Goal: Find specific page/section: Find specific page/section

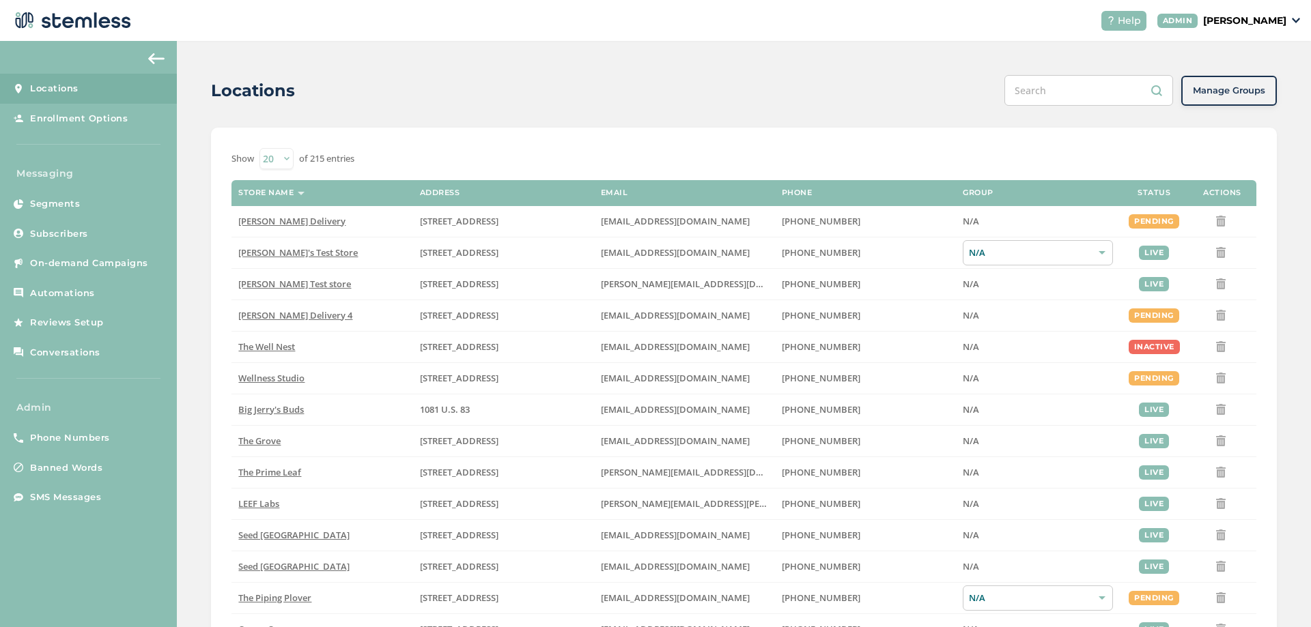
click at [1275, 18] on p "[PERSON_NAME]" at bounding box center [1244, 21] width 83 height 14
click at [1235, 94] on span "Impersonate" at bounding box center [1251, 98] width 67 height 14
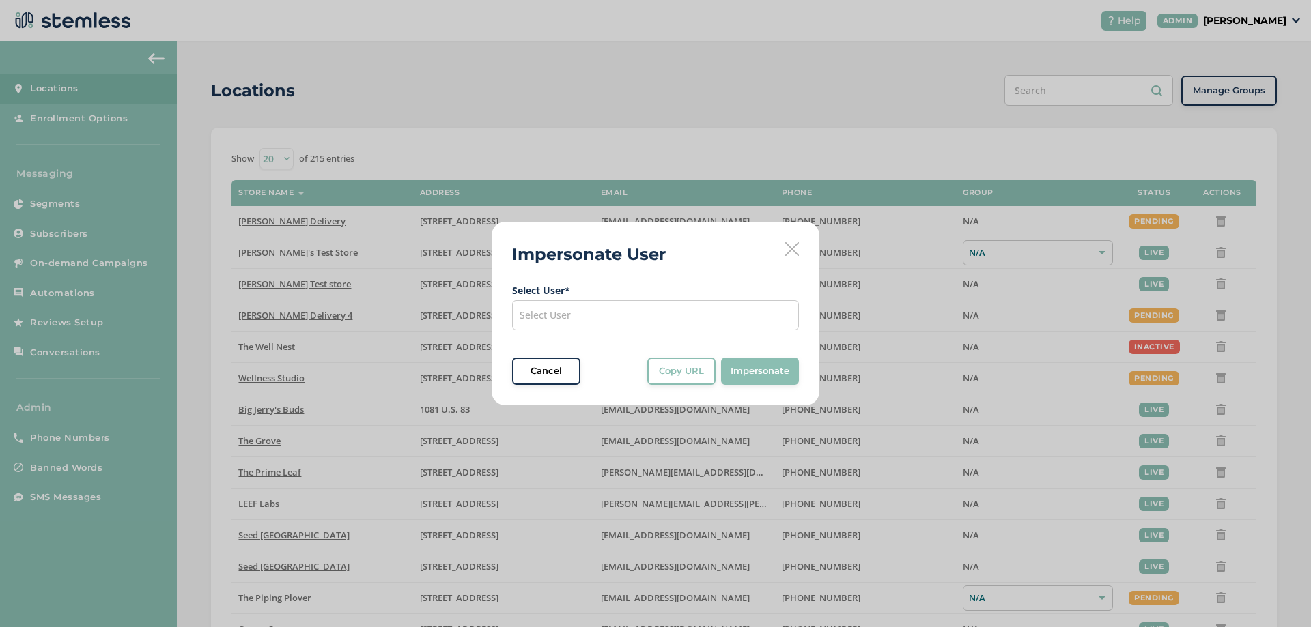
click at [616, 317] on div "Select User" at bounding box center [655, 315] width 287 height 30
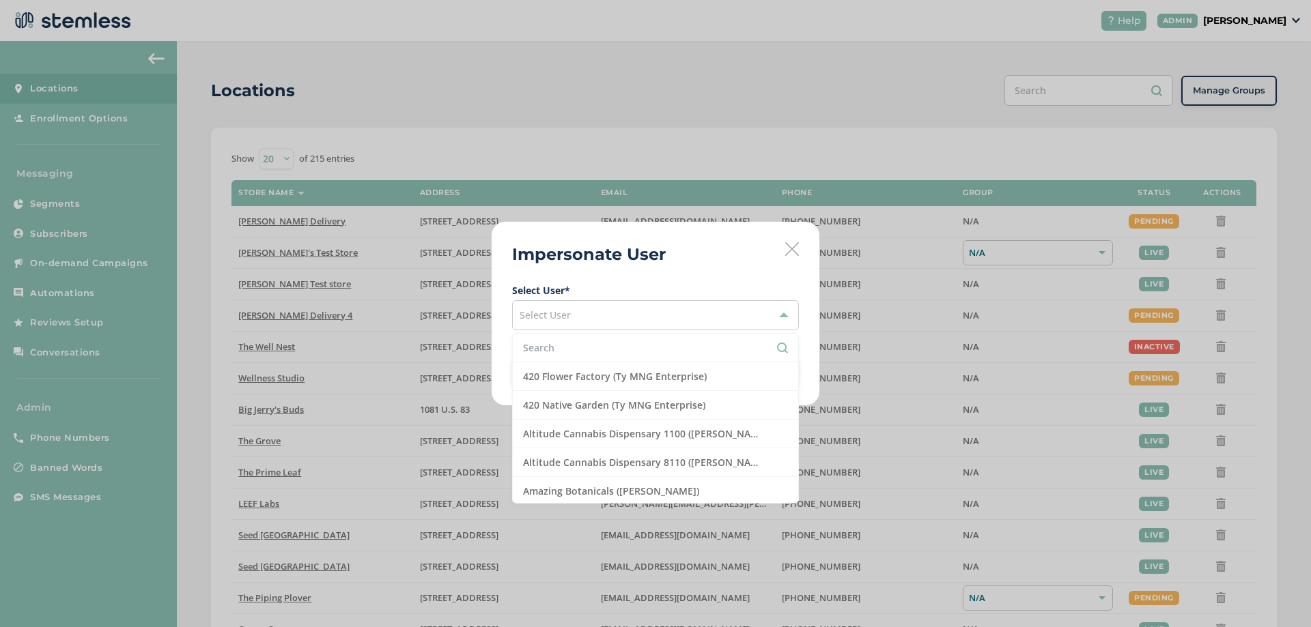
click at [580, 346] on input "text" at bounding box center [655, 348] width 265 height 14
type input "u"
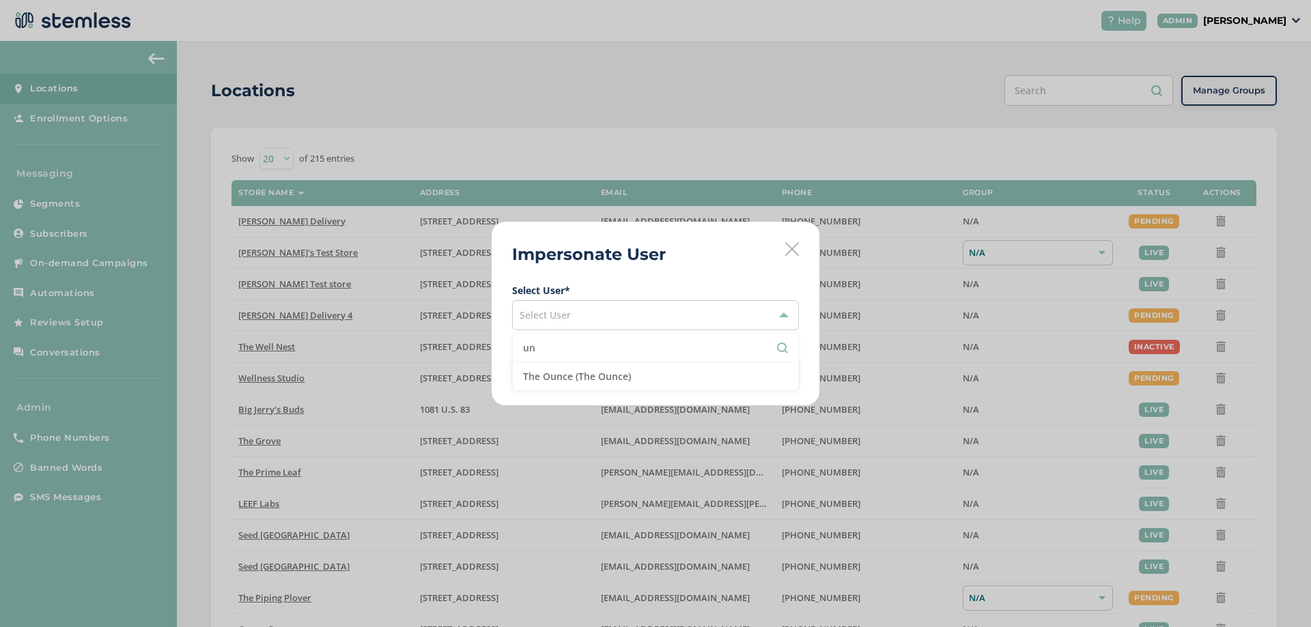
type input "u"
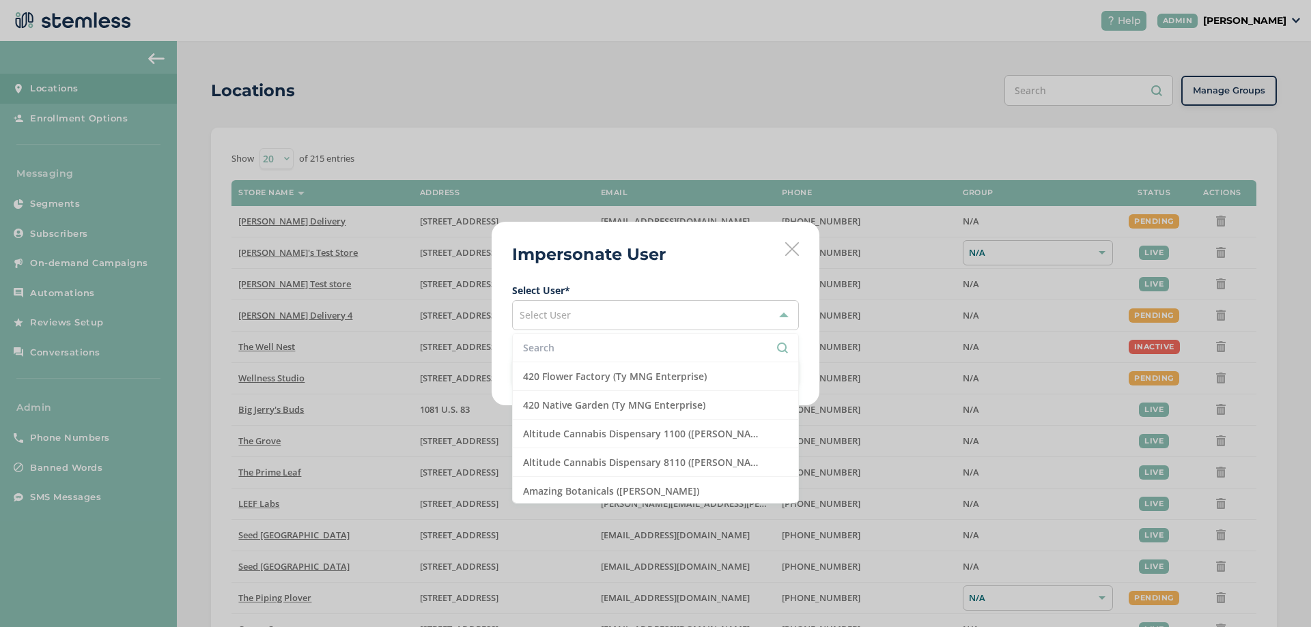
click at [427, 113] on div "Impersonate User Select User * Select User 420 Flower Factory (Ty MNG Enterpris…" at bounding box center [655, 313] width 1311 height 627
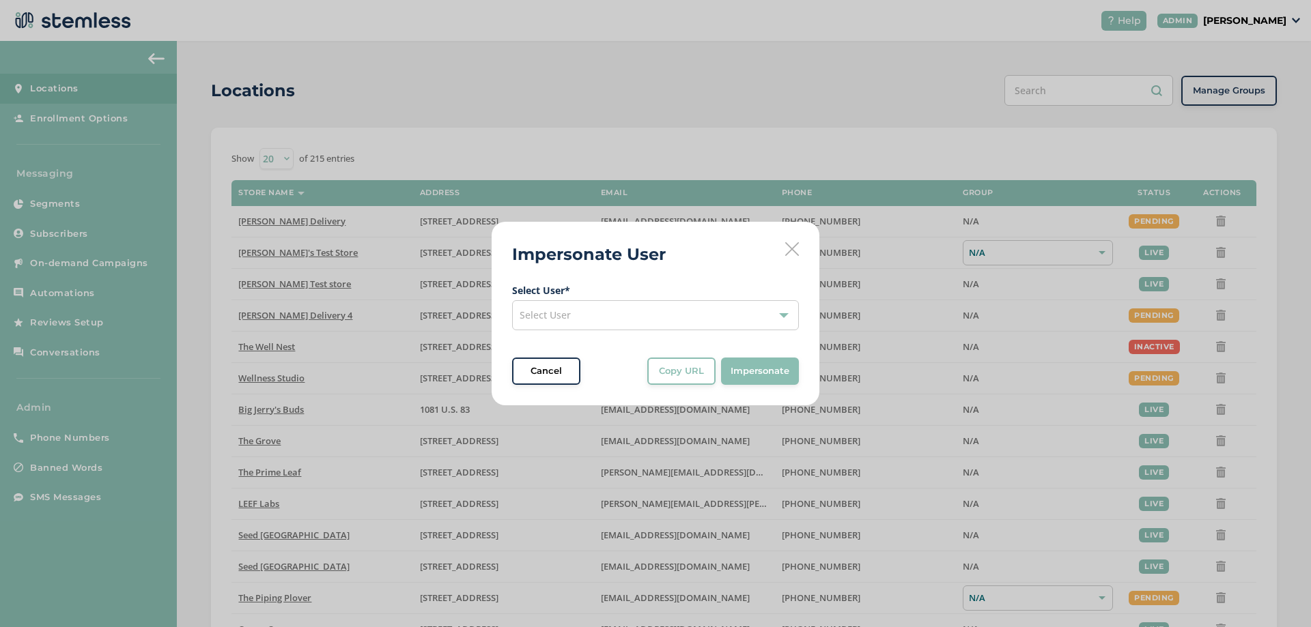
click at [799, 246] on div "Impersonate User Select User * Select User Cancel Copy URL Copy URL to clipboar…" at bounding box center [656, 314] width 328 height 184
click at [796, 249] on icon at bounding box center [792, 249] width 14 height 14
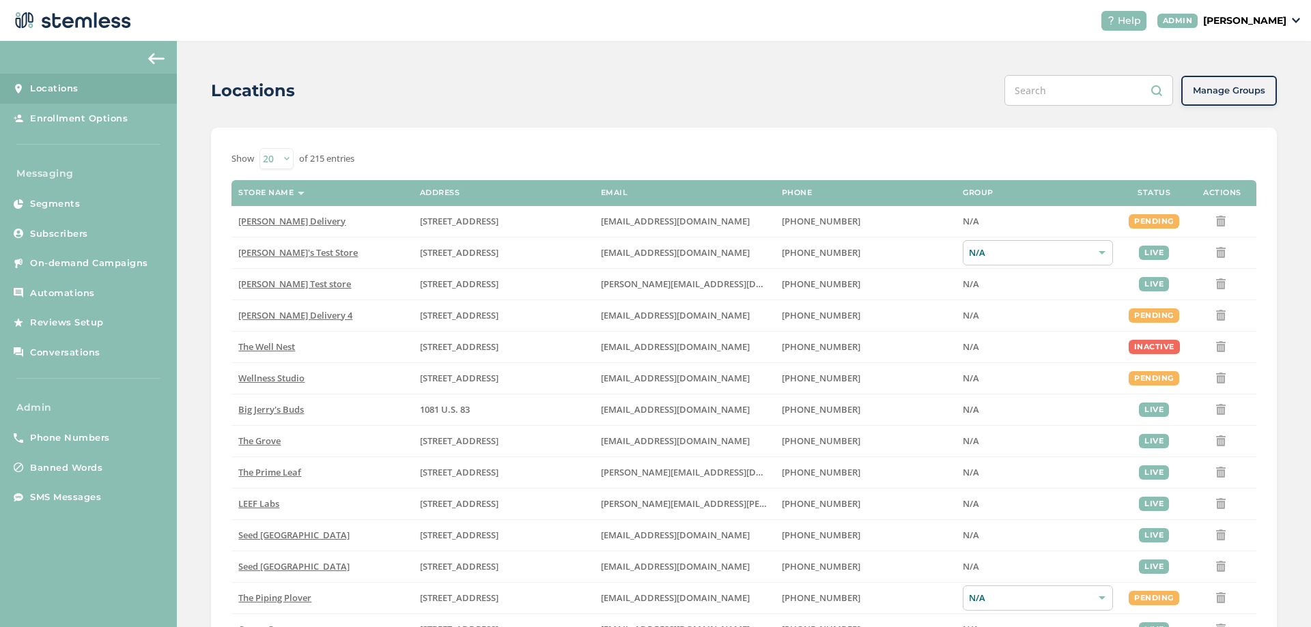
click at [1055, 76] on input "text" at bounding box center [1088, 90] width 169 height 31
type input "uncle"
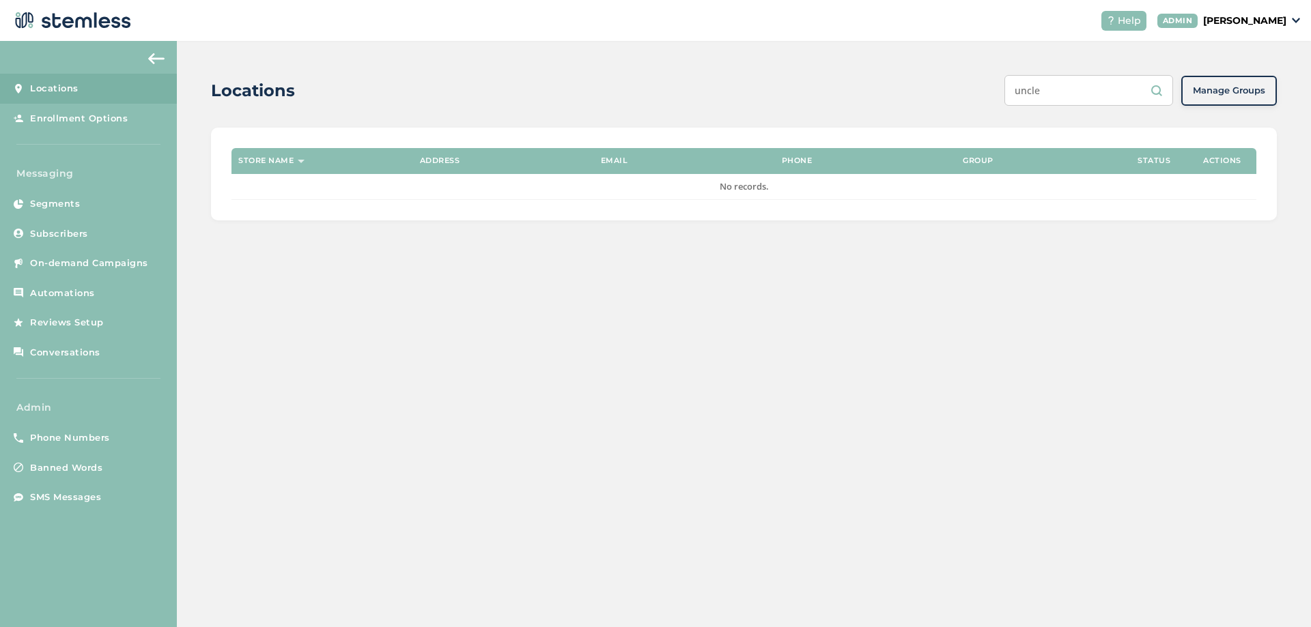
click at [266, 582] on div "Locations uncle Manage Groups Store name Address Email Phone Group Status Actio…" at bounding box center [744, 334] width 1134 height 586
click at [945, 57] on div "Locations uncle Manage Groups Store name Address Email Phone Group Status Actio…" at bounding box center [744, 148] width 1134 height 214
click at [1310, 313] on div "Locations uncle Manage Groups Store name Address Email Phone Group Status Actio…" at bounding box center [744, 334] width 1134 height 586
click at [66, 89] on span "Locations" at bounding box center [54, 89] width 48 height 14
click at [1085, 99] on input "uncle" at bounding box center [1088, 90] width 169 height 31
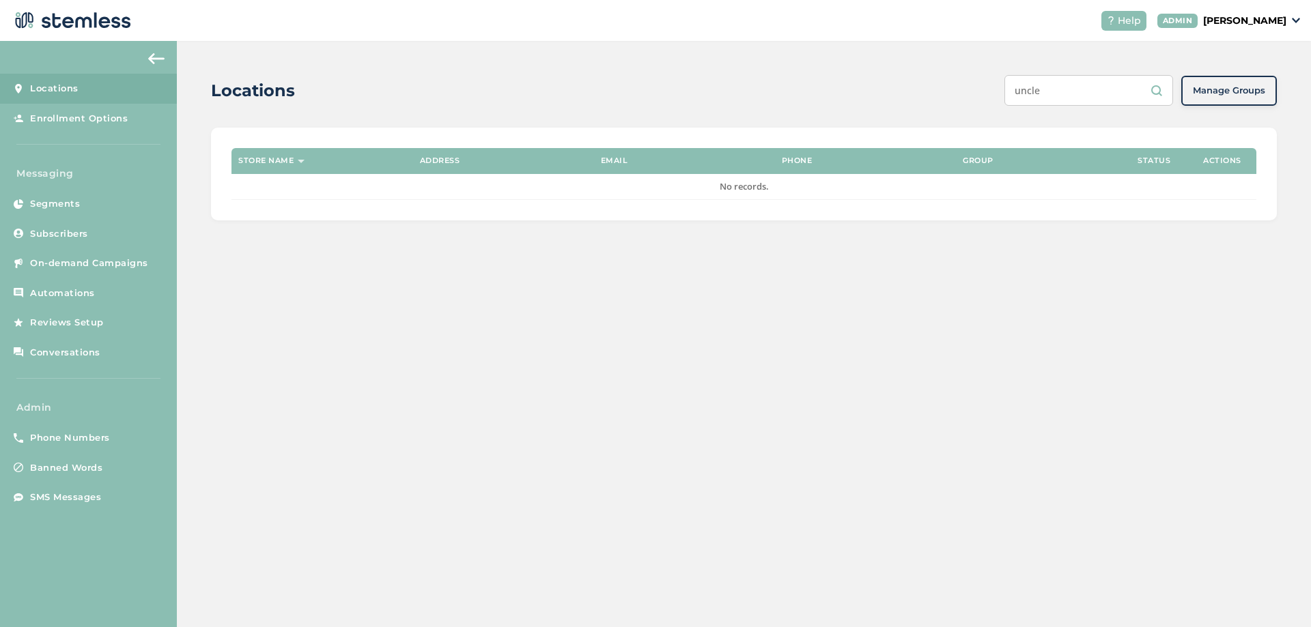
click at [1084, 98] on input "uncle" at bounding box center [1088, 90] width 169 height 31
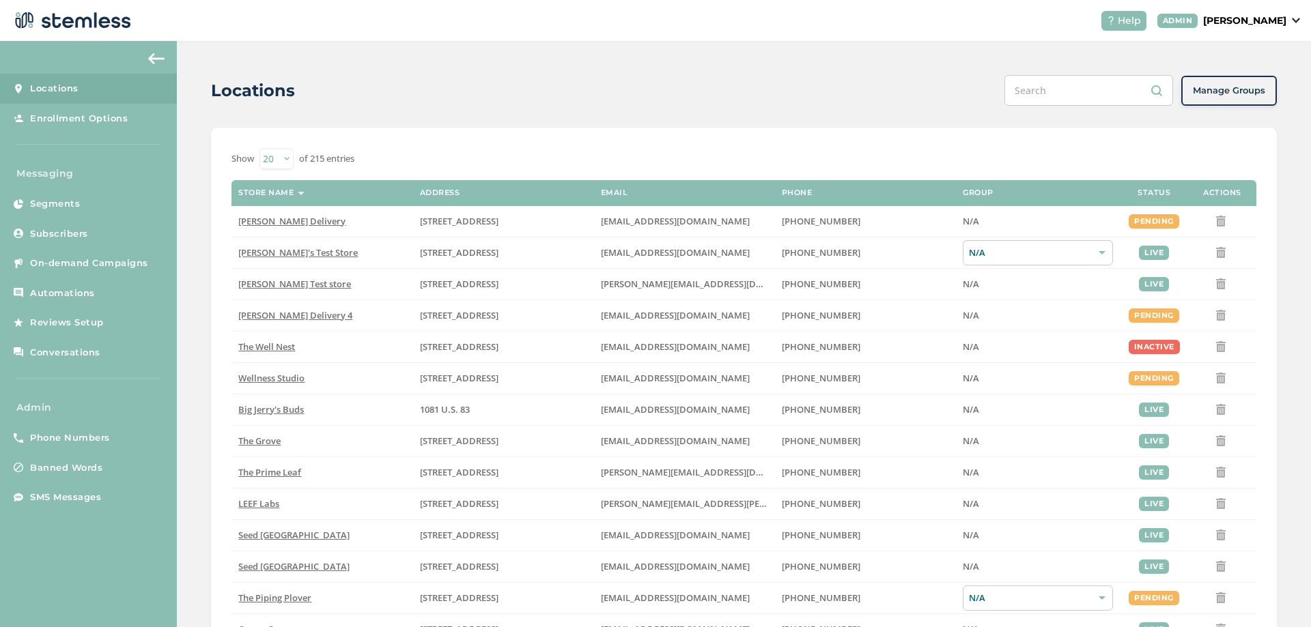
click at [1217, 143] on div "Show 20 50 100 of 215 entries Store name Address Email Phone Group Status Actio…" at bounding box center [744, 491] width 1066 height 727
click at [847, 116] on div "Locations Manage Groups Show 20 50 100 of 215 entries Store name Address Email …" at bounding box center [744, 485] width 1134 height 888
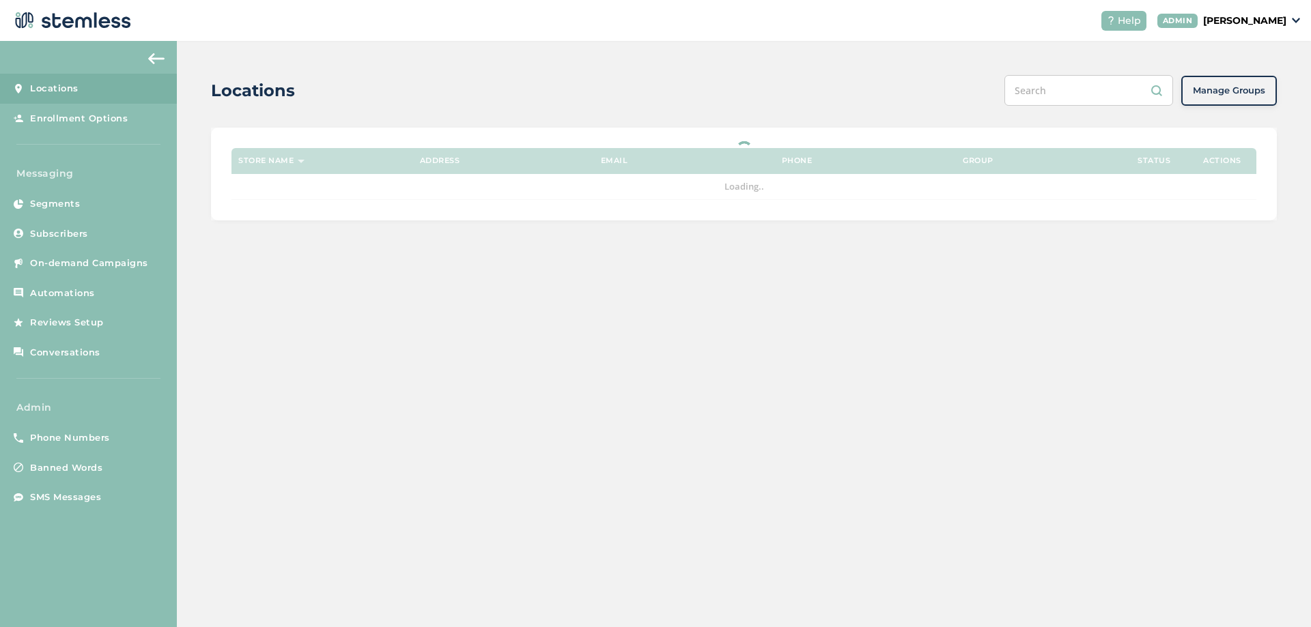
click at [1023, 91] on input "text" at bounding box center [1088, 90] width 169 height 31
click at [1045, 87] on input "text" at bounding box center [1088, 90] width 169 height 31
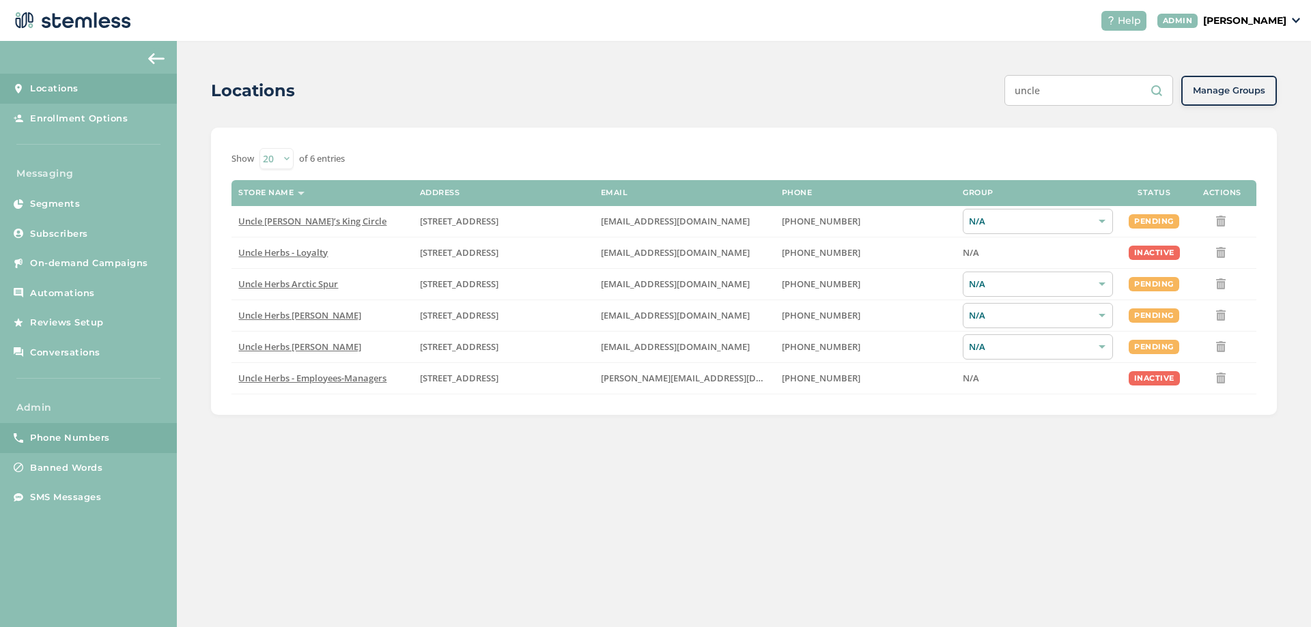
type input "uncle"
click at [1017, 214] on div "N/A" at bounding box center [1038, 221] width 150 height 25
click at [890, 317] on label "(907) 330-7833" at bounding box center [865, 316] width 167 height 12
click at [851, 443] on div "Locations uncle Manage Groups Show 20 50 100 of 6 entries Store name Address Em…" at bounding box center [744, 245] width 1134 height 408
click at [1204, 143] on div "Show 20 50 100 of 6 entries Store name Address Email Phone Group Status Actions…" at bounding box center [744, 271] width 1066 height 287
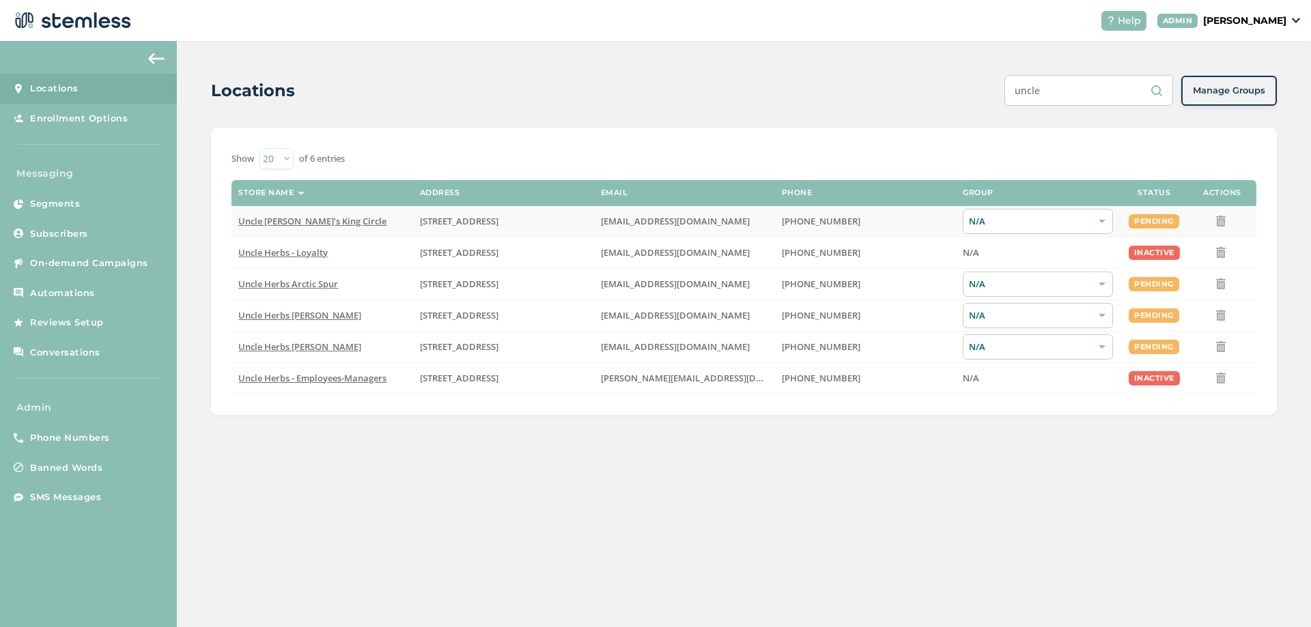
click at [994, 223] on div "N/A" at bounding box center [1038, 221] width 150 height 25
click at [995, 223] on div "N/A" at bounding box center [1038, 221] width 150 height 25
drag, startPoint x: 963, startPoint y: 254, endPoint x: 993, endPoint y: 251, distance: 30.8
click at [993, 251] on label "N/A" at bounding box center [1038, 253] width 150 height 12
click at [891, 464] on div "Locations uncle Manage Groups Show 20 50 100 of 6 entries Store name Address Em…" at bounding box center [744, 334] width 1134 height 586
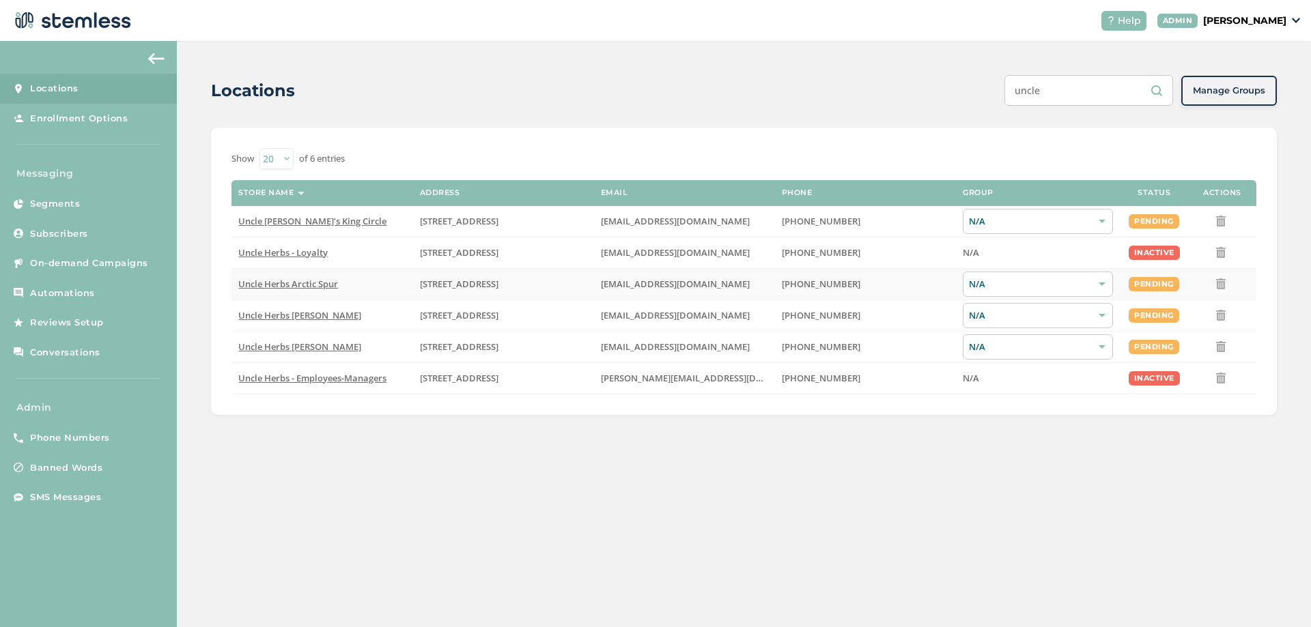
click at [987, 283] on div "N/A" at bounding box center [1038, 284] width 150 height 25
click at [795, 471] on div "Locations uncle Manage Groups Show 20 50 100 of 6 entries Store name Address Em…" at bounding box center [744, 334] width 1134 height 586
click at [1167, 496] on div "Locations uncle Manage Groups Show 20 50 100 of 6 entries Store name Address Em…" at bounding box center [744, 334] width 1134 height 586
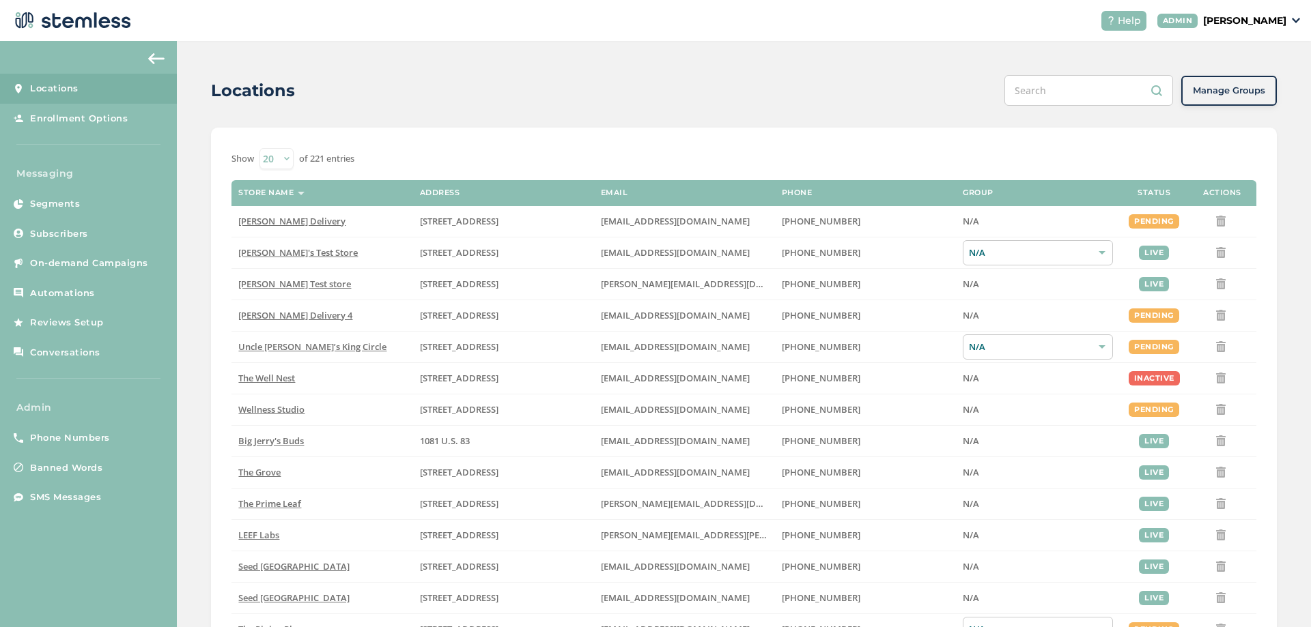
click at [1049, 93] on input "text" at bounding box center [1088, 90] width 169 height 31
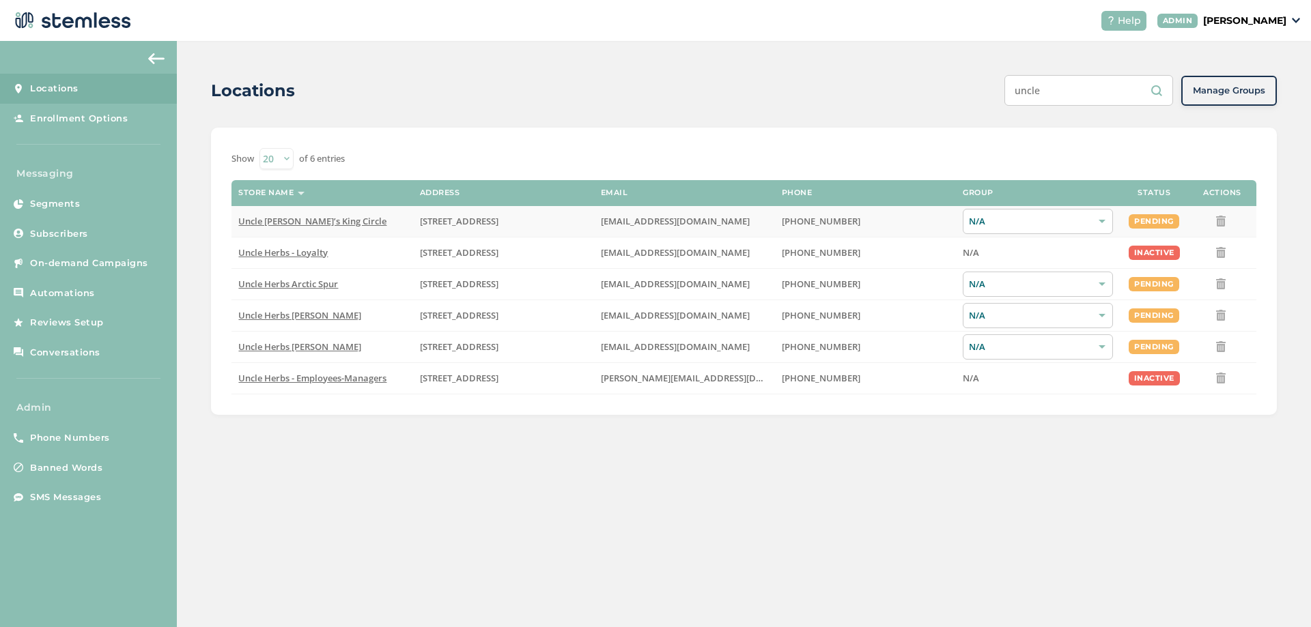
type input "uncle"
drag, startPoint x: 1140, startPoint y: 218, endPoint x: 1163, endPoint y: 216, distance: 22.6
click at [1163, 216] on div "pending" at bounding box center [1154, 221] width 51 height 14
click at [1153, 220] on div "pending" at bounding box center [1154, 221] width 51 height 14
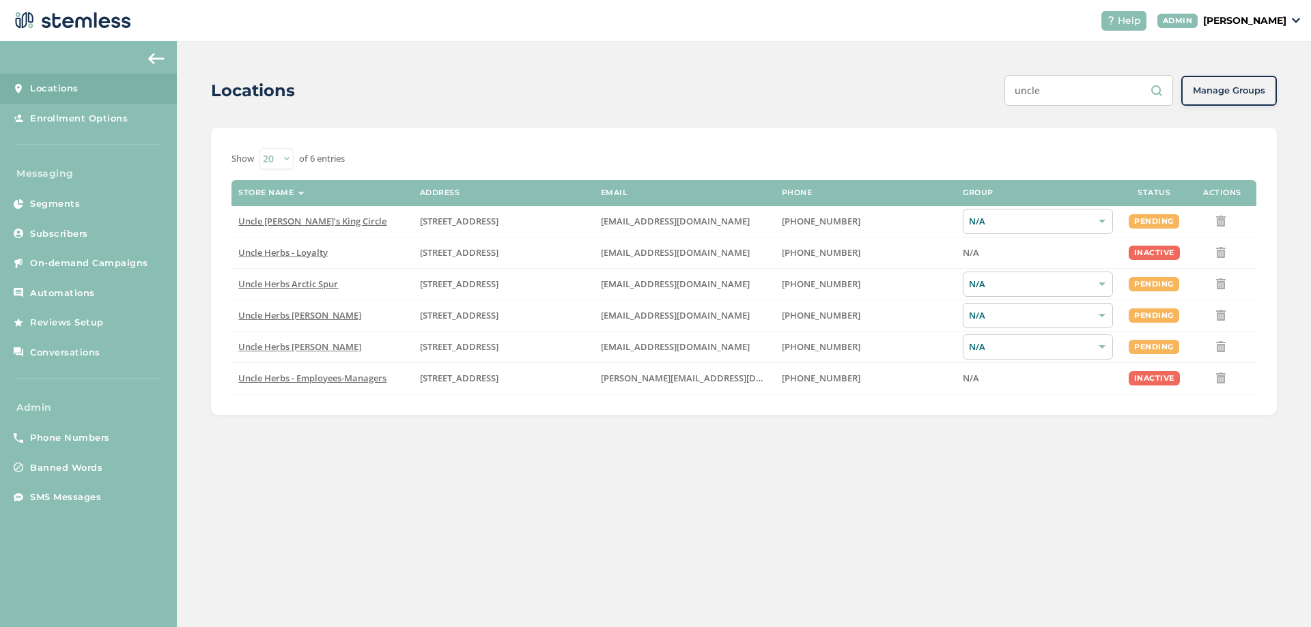
click at [483, 451] on div "Locations uncle Manage Groups Show 20 50 100 of 6 entries Store name Address Em…" at bounding box center [744, 334] width 1134 height 586
